Goal: Task Accomplishment & Management: Manage account settings

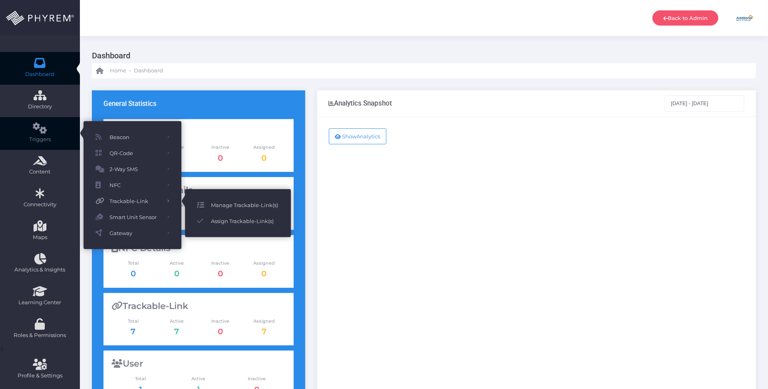
click at [232, 204] on span "Manage Trackable-Link(s)" at bounding box center [245, 205] width 68 height 10
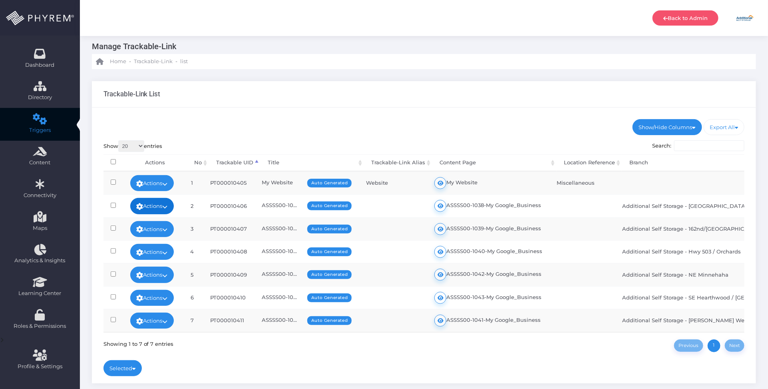
click at [174, 205] on link "Actions" at bounding box center [152, 206] width 44 height 16
click at [165, 222] on link "Edit" at bounding box center [149, 224] width 58 height 15
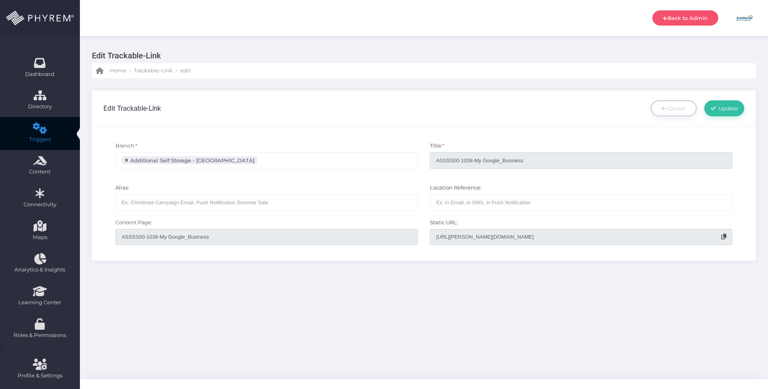
click at [724, 236] on icon at bounding box center [724, 237] width 5 height 6
click at [556, 265] on div "Edit Trackable-Link Cancel Update * ×" at bounding box center [424, 175] width 688 height 194
click at [438, 282] on div "Edit Trackable-Link Home - Trackable-Link - edit Edit Trackable-Link Cancel Upd…" at bounding box center [424, 207] width 688 height 343
click at [148, 73] on span "Trackable-Link" at bounding box center [153, 71] width 39 height 8
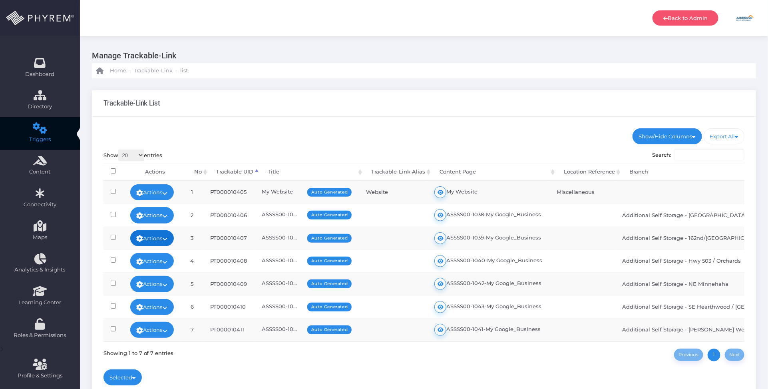
click at [164, 235] on link "Actions" at bounding box center [152, 238] width 44 height 16
click at [154, 253] on link "Edit" at bounding box center [149, 256] width 58 height 15
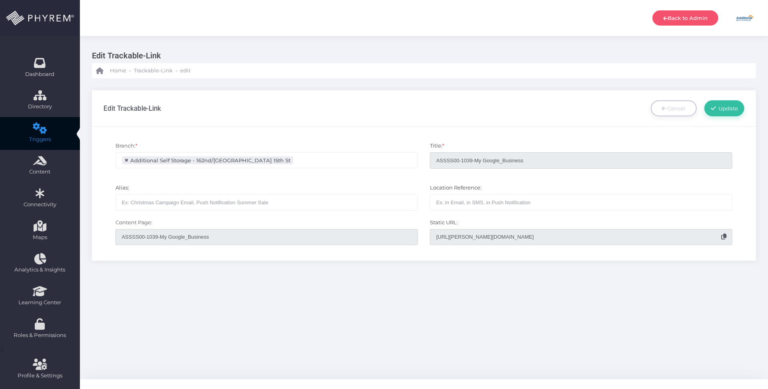
click at [722, 236] on icon at bounding box center [724, 237] width 5 height 6
click at [156, 71] on span "Trackable-Link" at bounding box center [153, 71] width 39 height 8
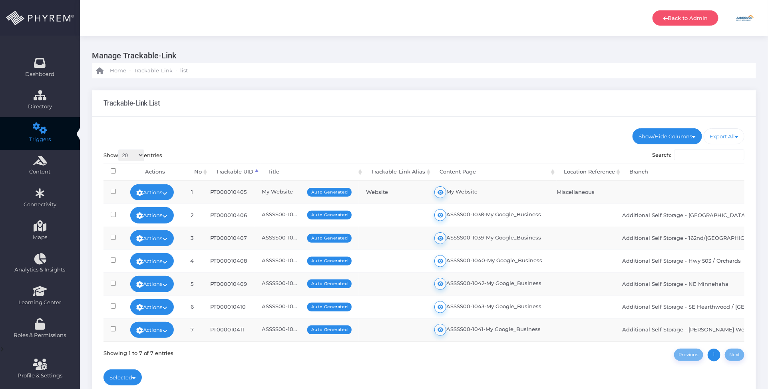
scroll to position [50, 0]
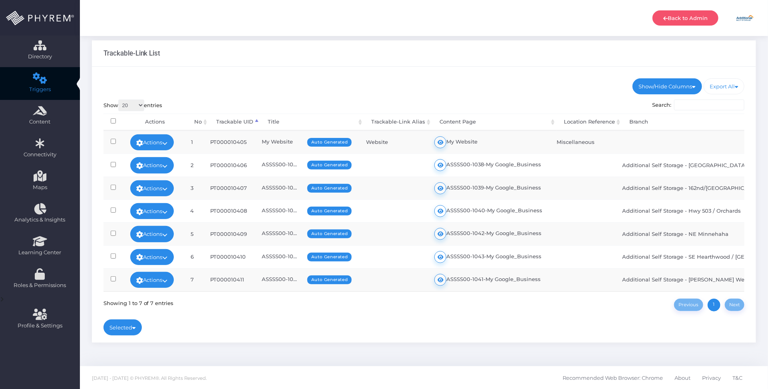
drag, startPoint x: 430, startPoint y: 339, endPoint x: 418, endPoint y: 325, distance: 18.2
click at [430, 339] on div "Show/Hide Columns No Trackable UID" at bounding box center [424, 205] width 664 height 276
click at [152, 212] on link "Actions" at bounding box center [152, 211] width 44 height 16
click at [147, 227] on link "Edit" at bounding box center [149, 229] width 58 height 15
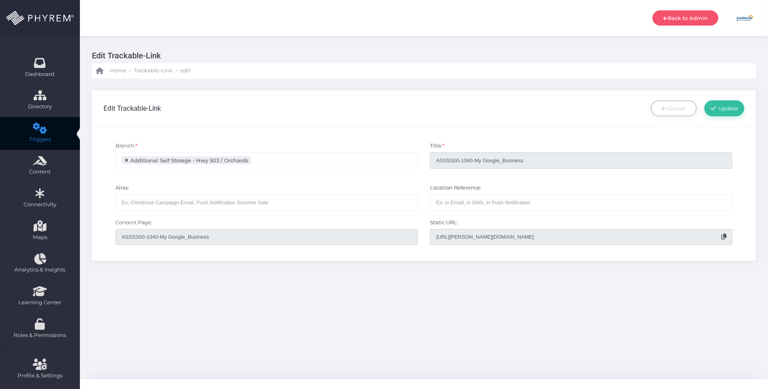
click at [496, 233] on input "[URL][PERSON_NAME][DOMAIN_NAME]" at bounding box center [581, 237] width 303 height 16
click at [157, 71] on span "Trackable-Link" at bounding box center [153, 71] width 39 height 8
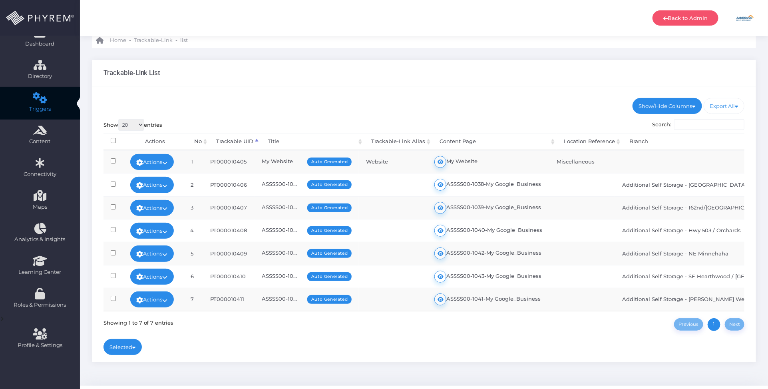
scroll to position [59, 0]
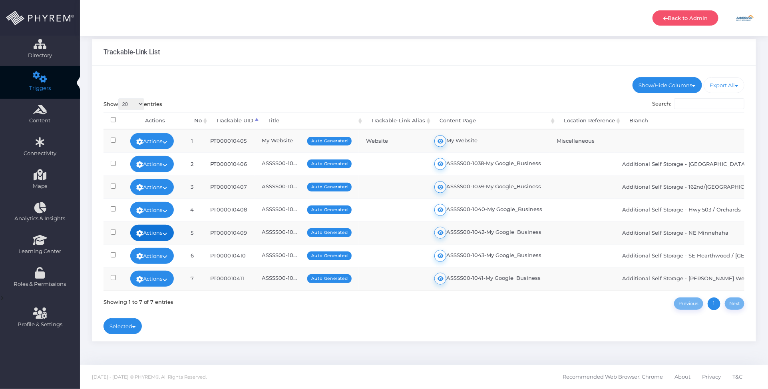
click at [164, 225] on link "Actions" at bounding box center [152, 233] width 44 height 16
click at [149, 178] on link "Edit" at bounding box center [149, 185] width 58 height 15
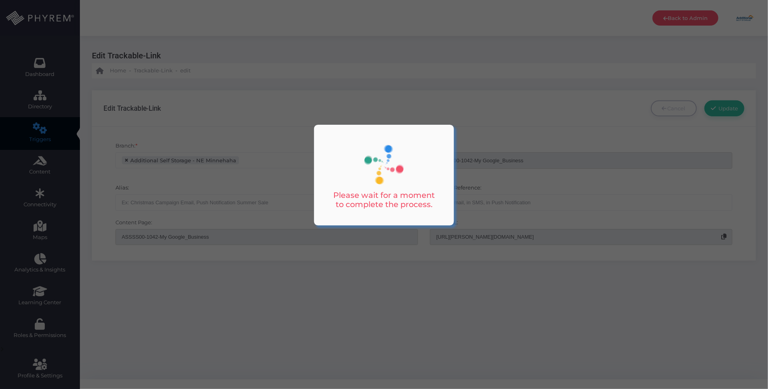
scroll to position [2, 0]
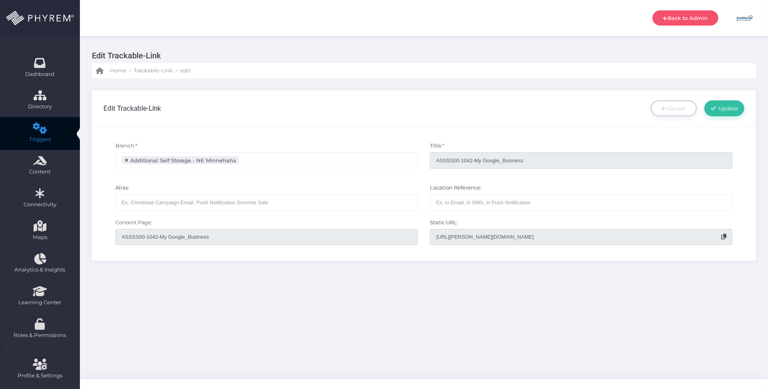
click at [471, 238] on input "[URL][PERSON_NAME][DOMAIN_NAME]" at bounding box center [581, 237] width 303 height 16
drag, startPoint x: 556, startPoint y: 305, endPoint x: 541, endPoint y: 299, distance: 16.6
click at [556, 305] on div "Edit Trackable-Link Home - Trackable-Link - edit Edit Trackable-Link Cancel Upd…" at bounding box center [424, 207] width 688 height 343
click at [150, 71] on span "Trackable-Link" at bounding box center [153, 71] width 39 height 8
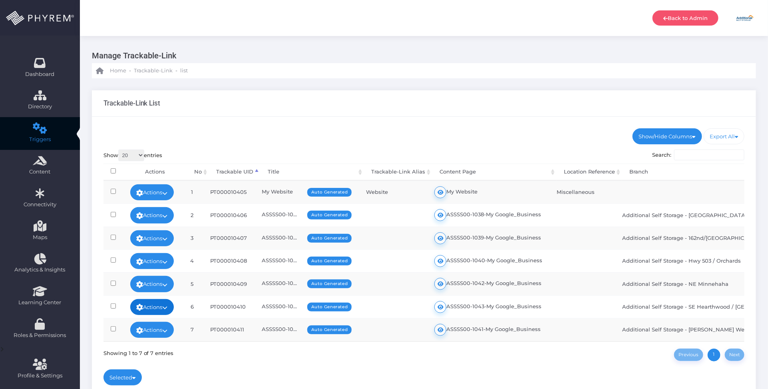
click at [169, 301] on link "Actions" at bounding box center [152, 307] width 44 height 16
click at [154, 260] on link "Edit" at bounding box center [149, 259] width 58 height 15
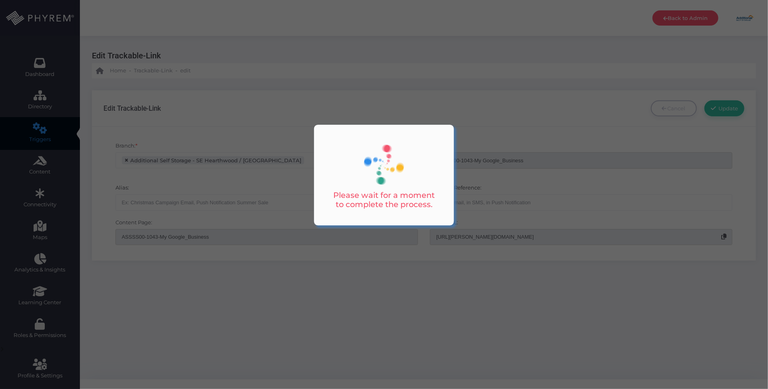
scroll to position [8, 0]
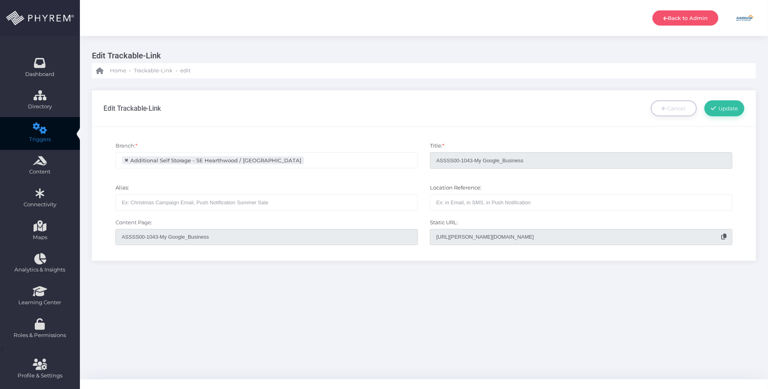
click at [464, 237] on input "[URL][PERSON_NAME][DOMAIN_NAME]" at bounding box center [581, 237] width 303 height 16
click at [141, 73] on span "Trackable-Link" at bounding box center [153, 71] width 39 height 8
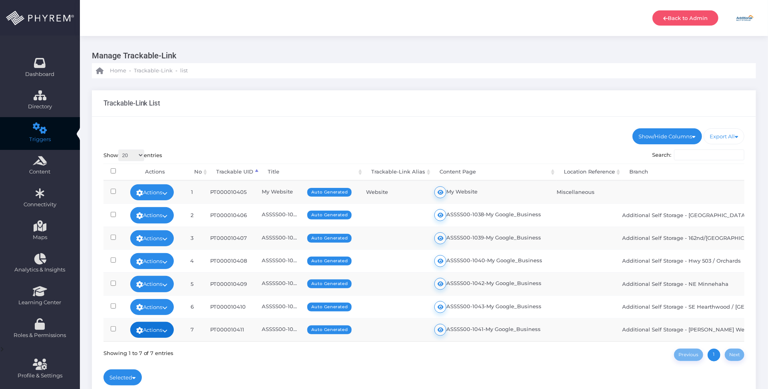
click at [168, 331] on icon at bounding box center [165, 331] width 5 height 0
click at [154, 283] on link "Edit" at bounding box center [149, 282] width 58 height 15
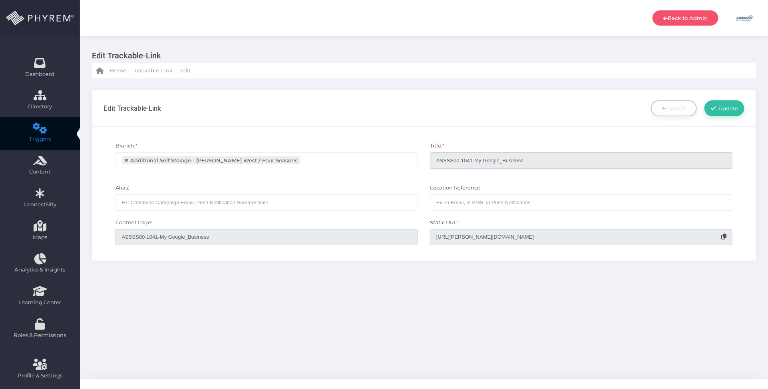
click at [456, 237] on input "[URL][PERSON_NAME][DOMAIN_NAME]" at bounding box center [581, 237] width 303 height 16
click at [692, 18] on link "Back to Admin" at bounding box center [686, 17] width 66 height 15
